Goal: Check status

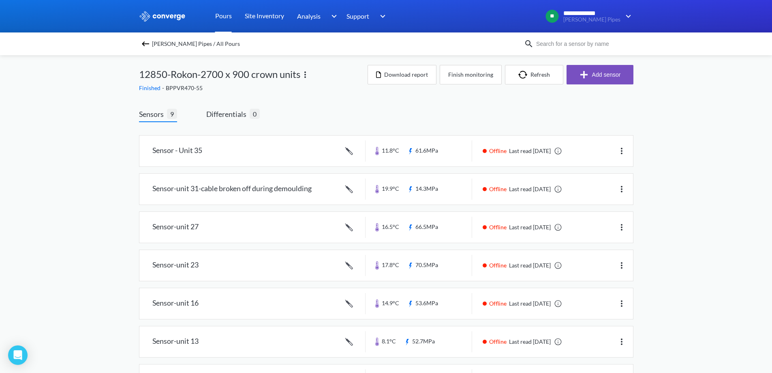
click at [226, 16] on link "Pours" at bounding box center [223, 16] width 17 height 32
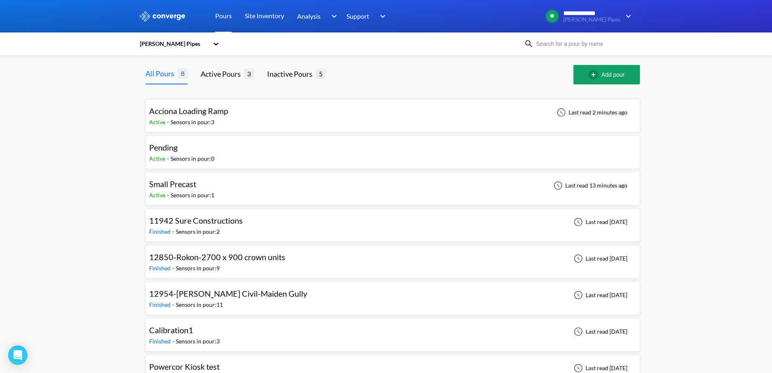
click at [317, 115] on div "Acciona Loading Ramp Active - Sensors in pour: 3 Last read 2 minutes ago" at bounding box center [392, 116] width 487 height 26
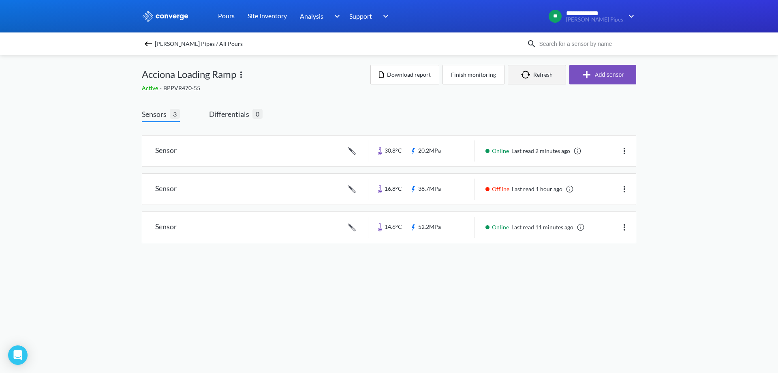
click at [517, 76] on button "Refresh" at bounding box center [537, 74] width 58 height 19
